Goal: Task Accomplishment & Management: Manage account settings

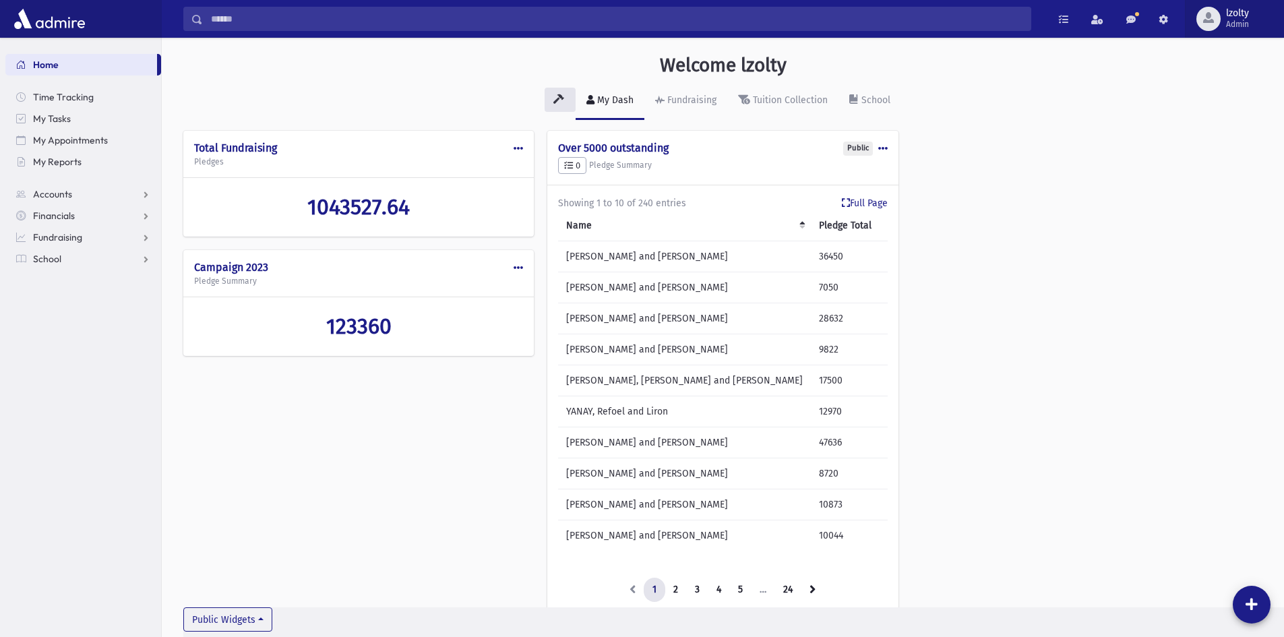
click at [1245, 15] on span "lzolty" at bounding box center [1237, 13] width 23 height 11
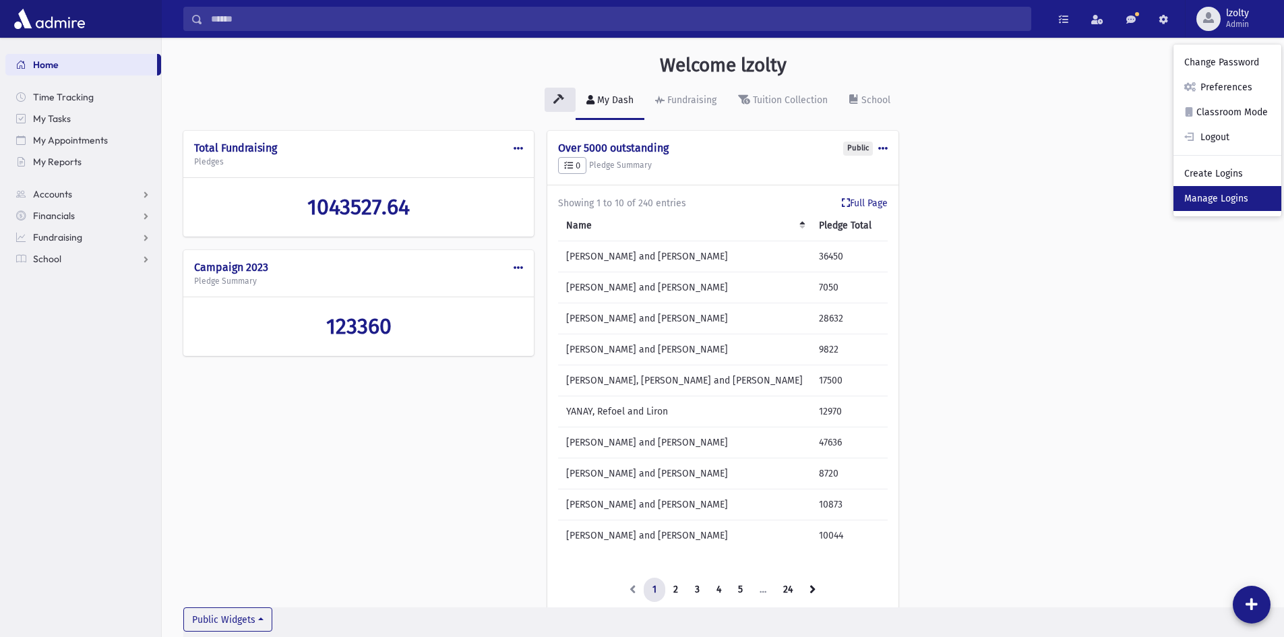
click at [1230, 198] on link "Manage Logins" at bounding box center [1228, 198] width 108 height 25
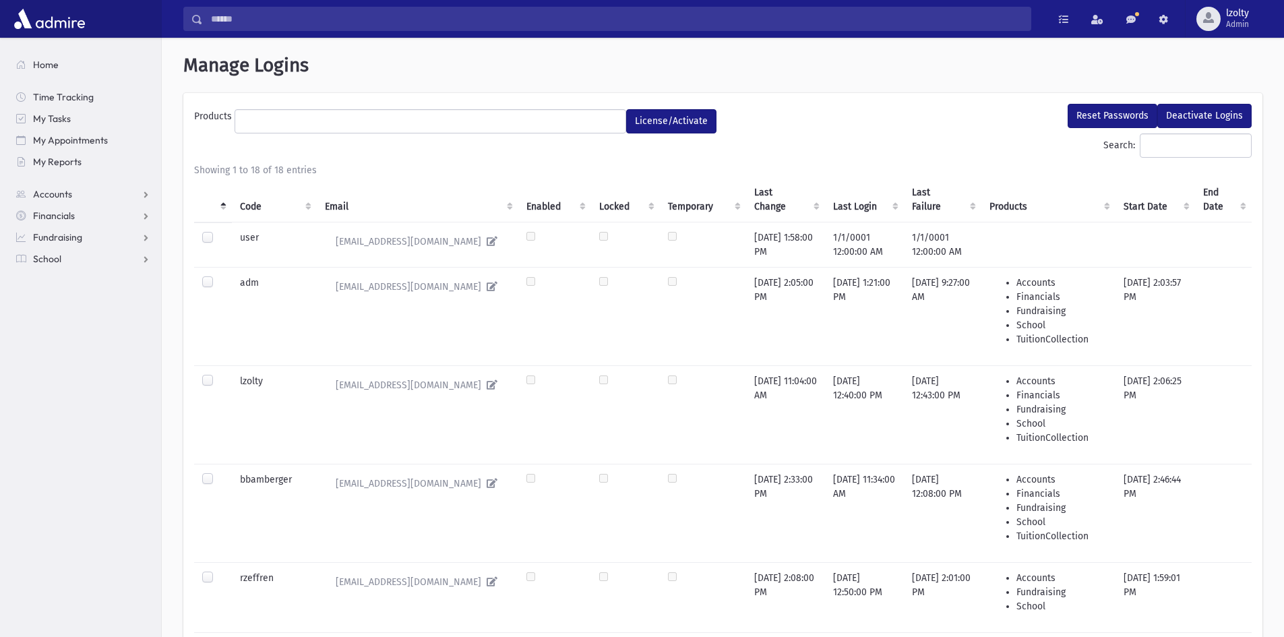
select select
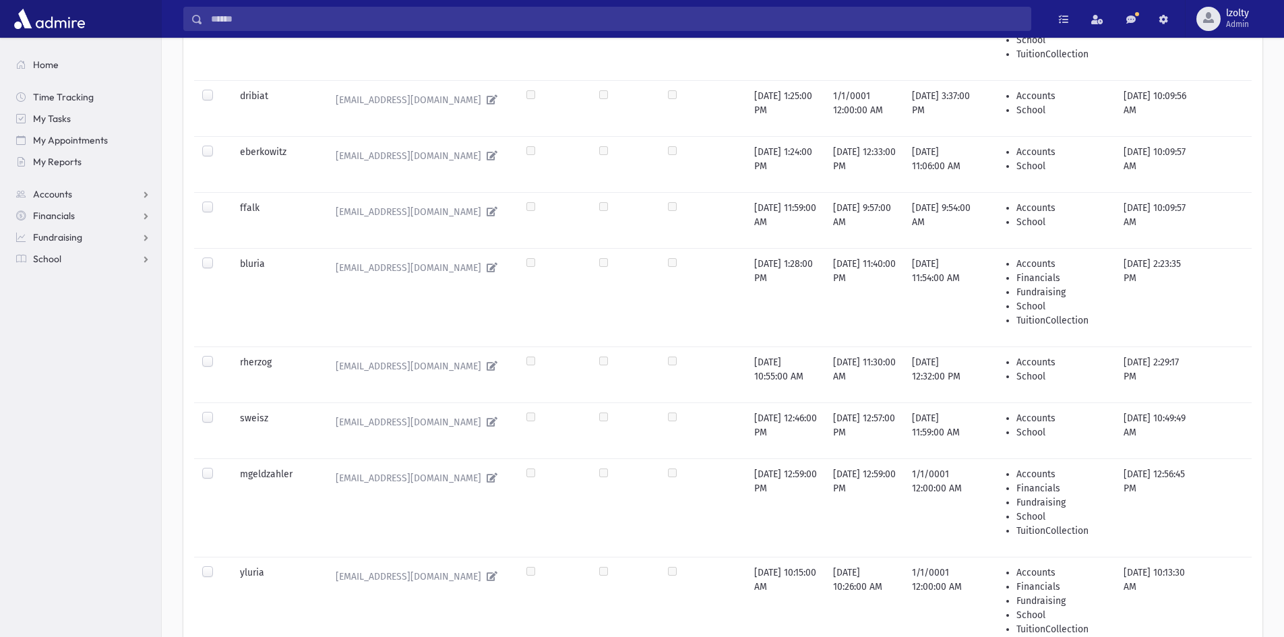
scroll to position [674, 0]
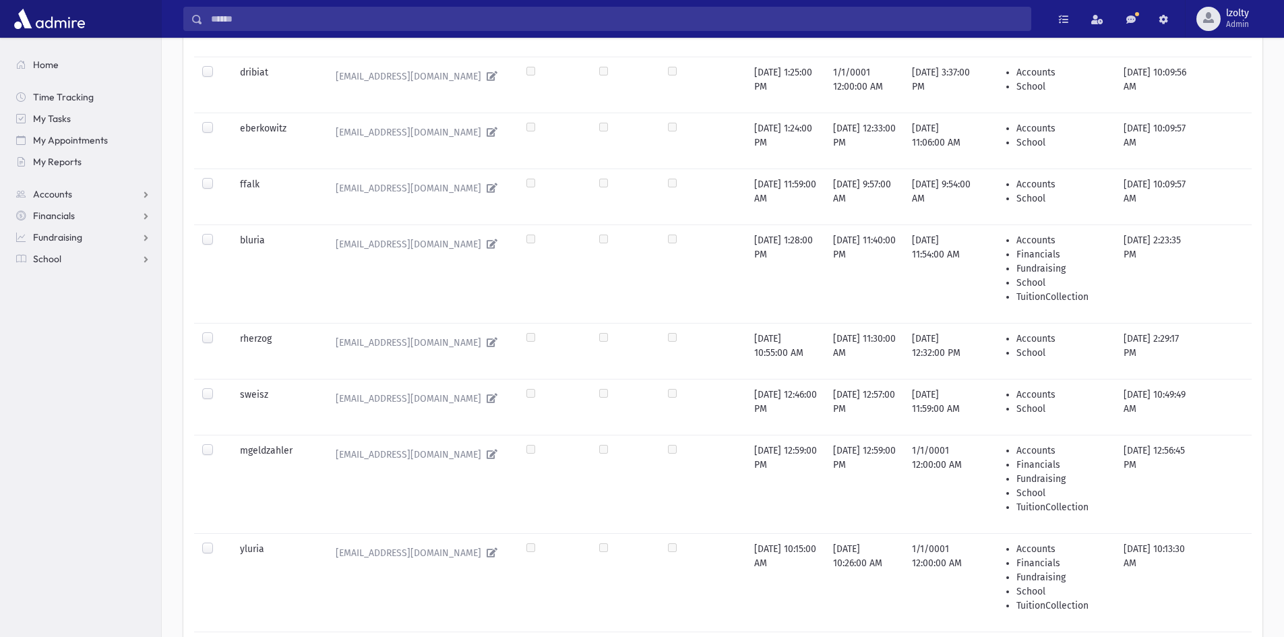
click at [218, 177] on label at bounding box center [218, 177] width 0 height 0
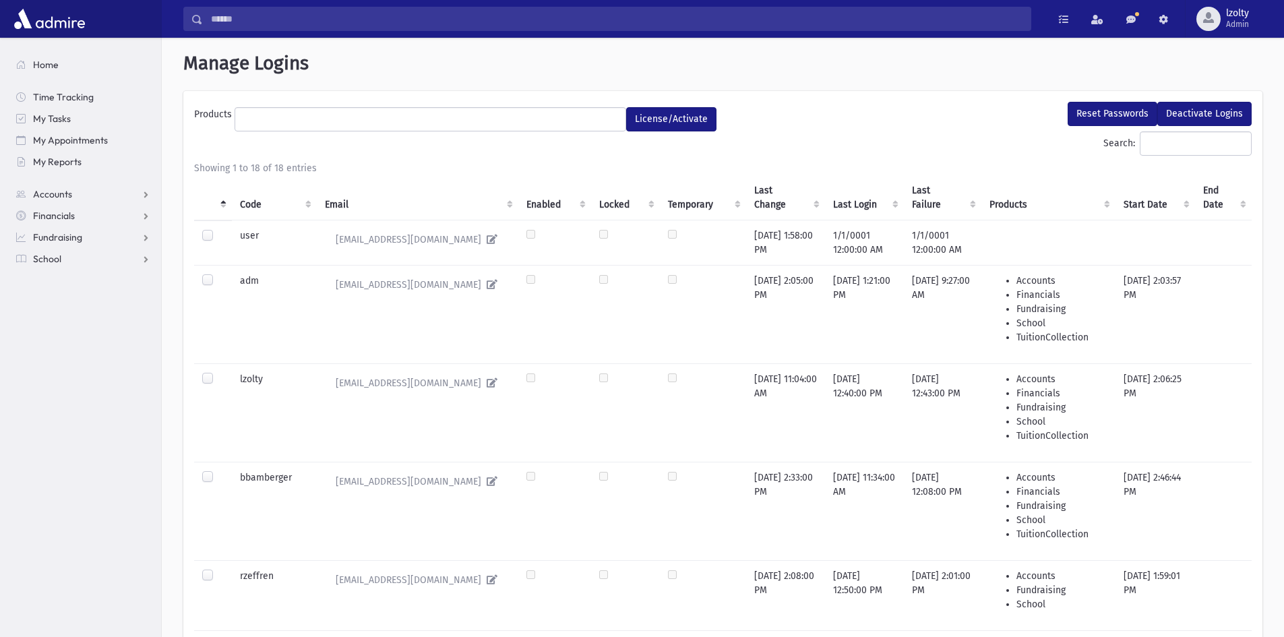
scroll to position [0, 0]
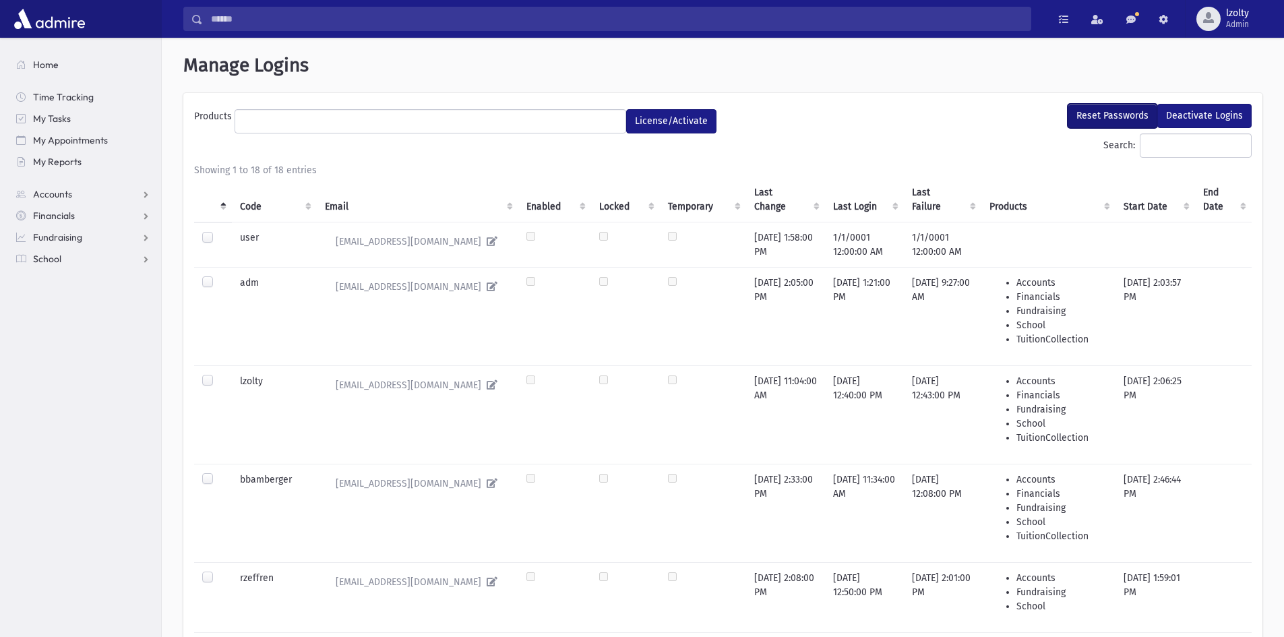
click at [1119, 115] on button "Reset Passwords" at bounding box center [1113, 116] width 90 height 24
select select
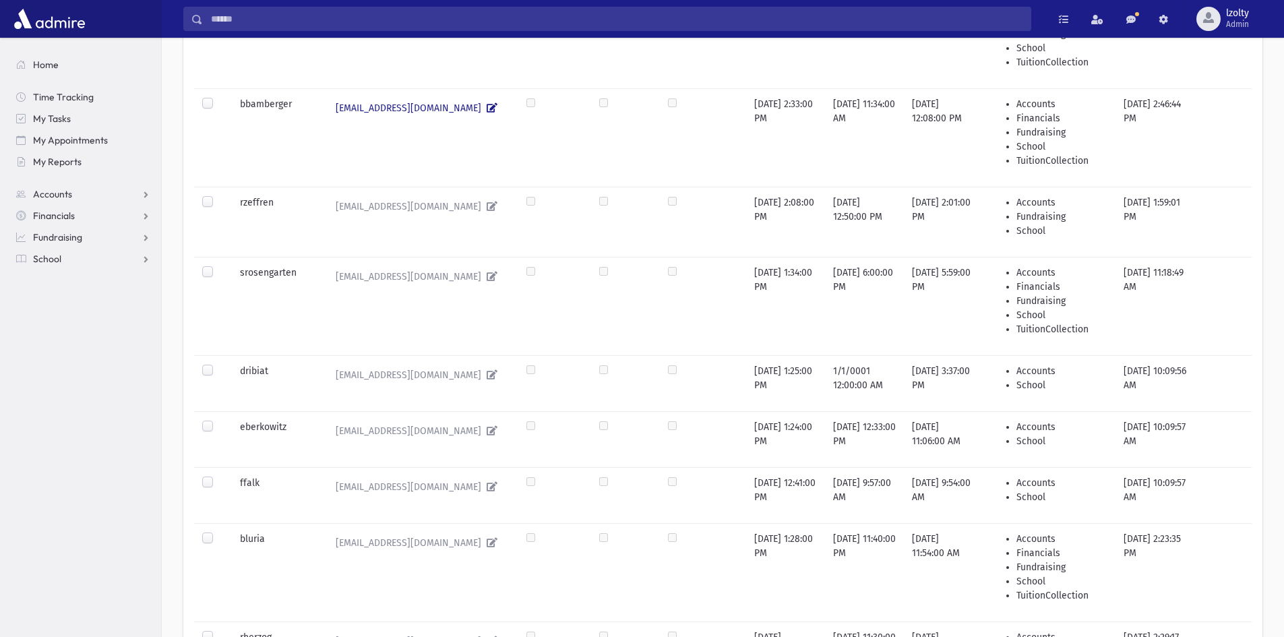
scroll to position [405, 0]
